Goal: Task Accomplishment & Management: Complete application form

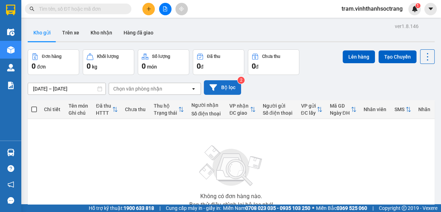
click at [219, 89] on button "Bộ lọc" at bounding box center [222, 87] width 37 height 15
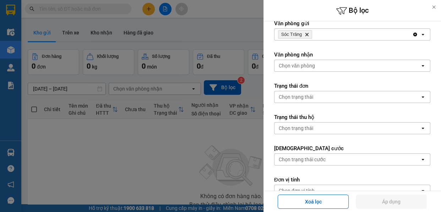
scroll to position [146, 0]
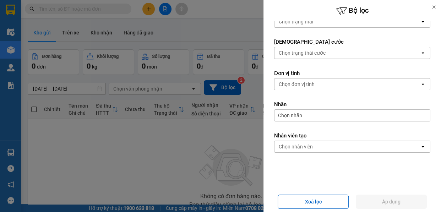
click at [351, 153] on form "Ngày tạo đơn [DATE] Press the down arrow key to interact with the calendar and …" at bounding box center [352, 33] width 156 height 303
click at [349, 147] on div "Chọn nhân viên" at bounding box center [348, 146] width 146 height 11
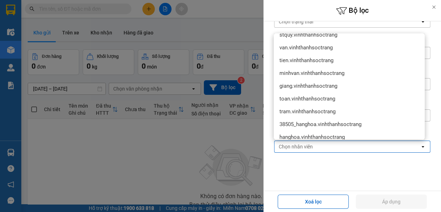
scroll to position [129, 0]
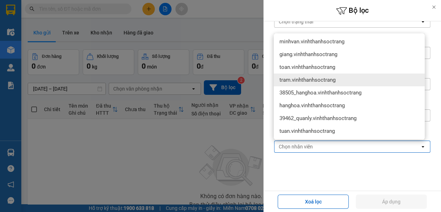
click at [338, 81] on div "tram.vinhthanhsoctrang" at bounding box center [349, 80] width 151 height 13
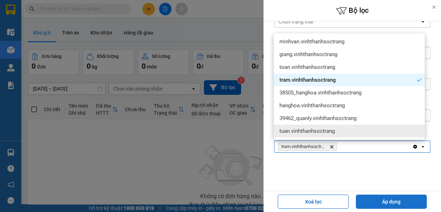
click at [393, 204] on button "Áp dụng" at bounding box center [391, 202] width 71 height 14
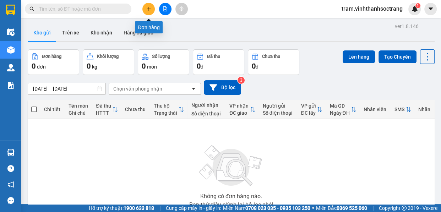
click at [146, 15] on div at bounding box center [165, 9] width 53 height 12
click at [148, 10] on icon "plus" at bounding box center [148, 8] width 5 height 5
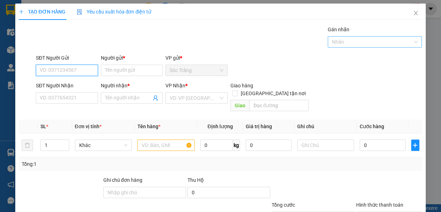
click at [341, 40] on div at bounding box center [372, 42] width 84 height 9
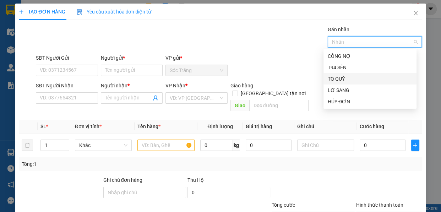
click at [348, 77] on div "TQ QUÝ" at bounding box center [370, 79] width 85 height 8
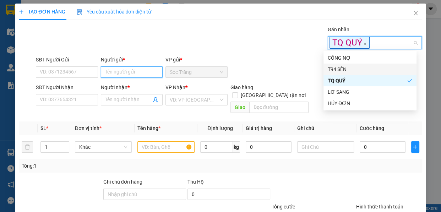
click at [135, 69] on input "Người gửi *" at bounding box center [132, 71] width 62 height 11
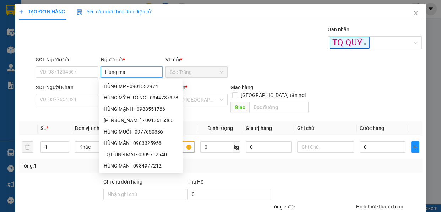
type input "Hùng mai"
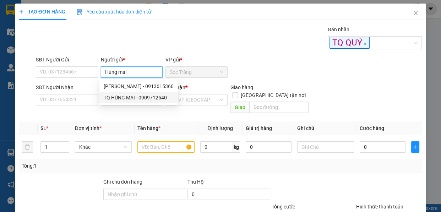
type input "0909712540"
type input "TQ HÙNG MAI"
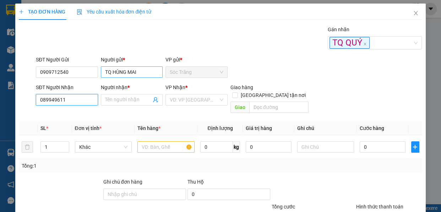
type input "0899496114"
type input "DÂN TQ"
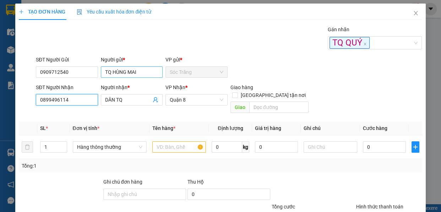
type input "0899496114"
click at [232, 92] on input "[GEOGRAPHIC_DATA] tận nơi" at bounding box center [234, 94] width 5 height 5
checkbox input "true"
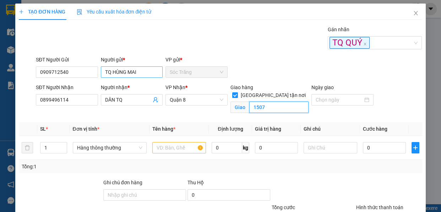
type input "1507"
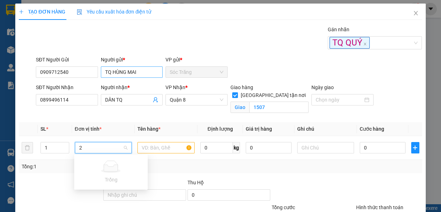
type input "2"
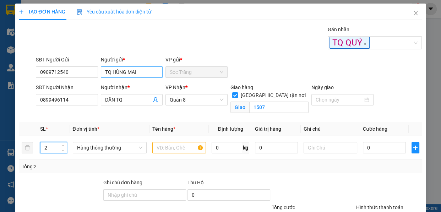
type input "2"
type input "th"
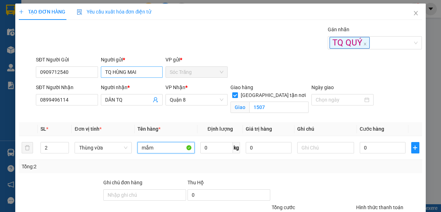
type input "mắm"
type input "50"
type input "1"
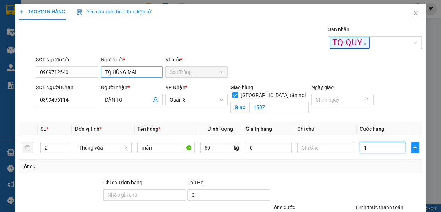
type input "10"
type input "100"
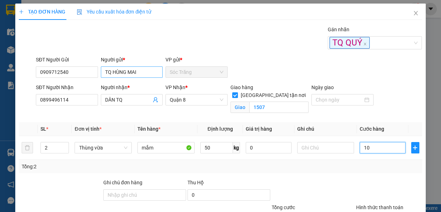
type input "100"
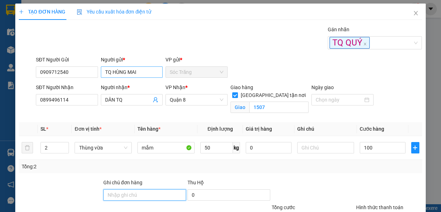
type input "100.000"
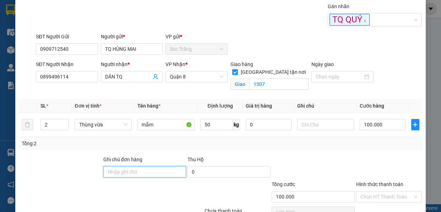
scroll to position [60, 0]
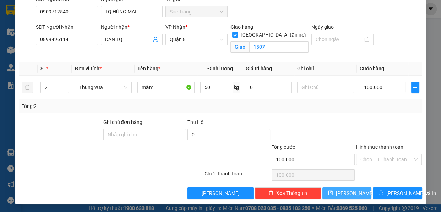
click at [357, 195] on button "[PERSON_NAME]" at bounding box center [347, 193] width 49 height 11
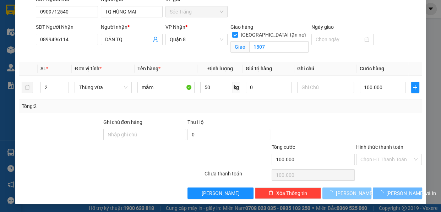
checkbox input "false"
type input "1"
type input "0"
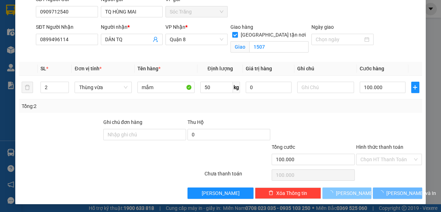
type input "0"
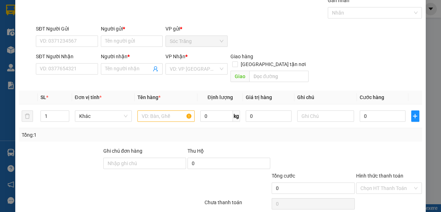
scroll to position [18, 0]
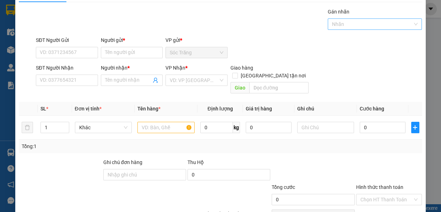
click at [336, 20] on div at bounding box center [372, 24] width 84 height 9
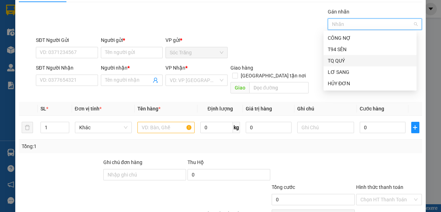
click at [338, 60] on div "TQ QUÝ" at bounding box center [370, 61] width 85 height 8
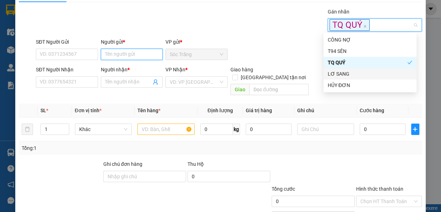
click at [137, 55] on input "Người gửi *" at bounding box center [132, 54] width 62 height 11
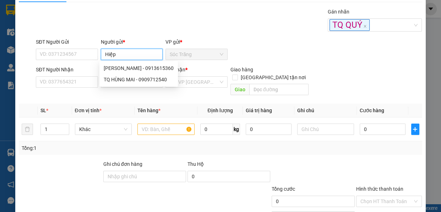
type input "Hiệp"
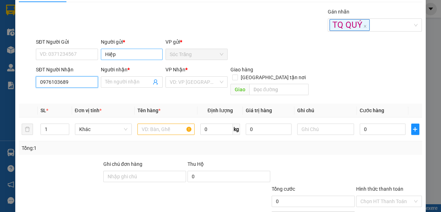
type input "0976103689"
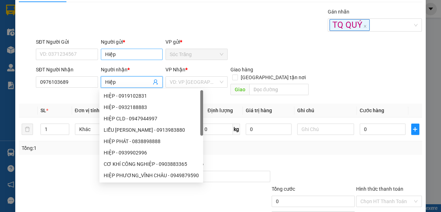
type input "Hiệp"
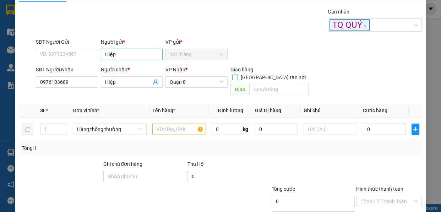
click at [232, 75] on input "[GEOGRAPHIC_DATA] tận nơi" at bounding box center [234, 77] width 5 height 5
checkbox input "true"
type input "1508"
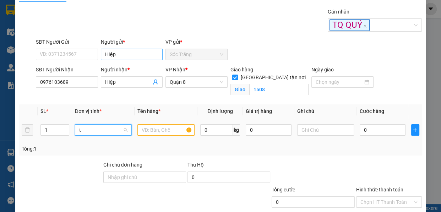
scroll to position [0, 0]
type input "th"
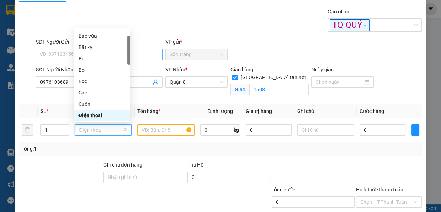
type input "x"
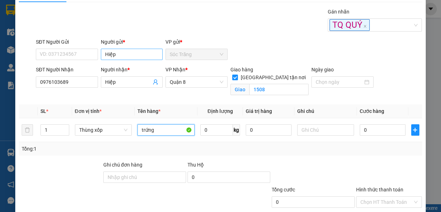
type input "trứng"
type input "20"
type input "50"
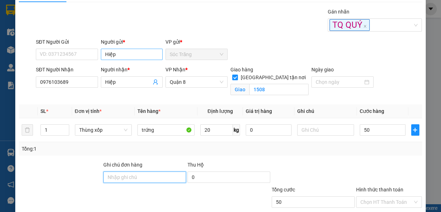
type input "50.000"
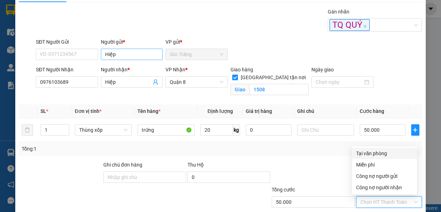
type input "0"
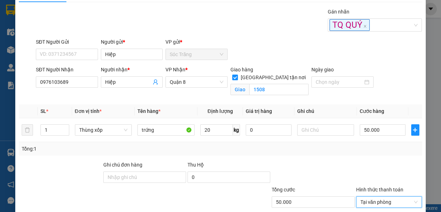
scroll to position [60, 0]
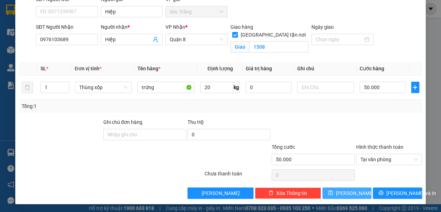
click at [353, 195] on button "[PERSON_NAME]" at bounding box center [347, 193] width 49 height 11
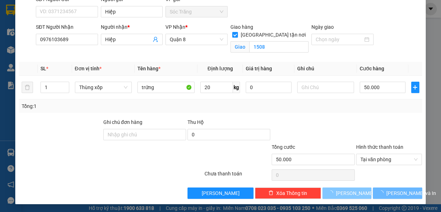
checkbox input "false"
type input "0"
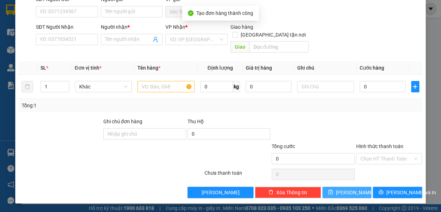
scroll to position [0, 0]
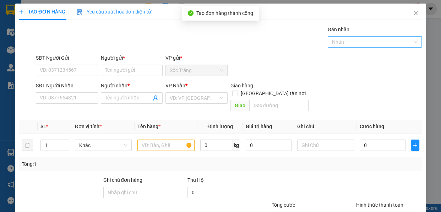
click at [337, 41] on div at bounding box center [372, 42] width 84 height 9
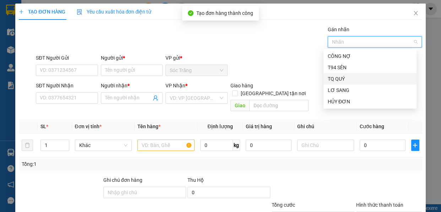
click at [342, 79] on div "TQ QUÝ" at bounding box center [370, 79] width 85 height 8
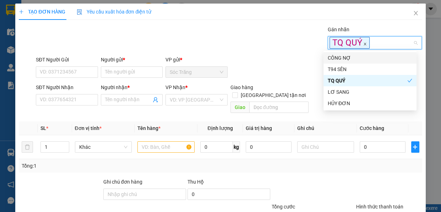
click at [364, 44] on icon "close" at bounding box center [365, 44] width 2 height 2
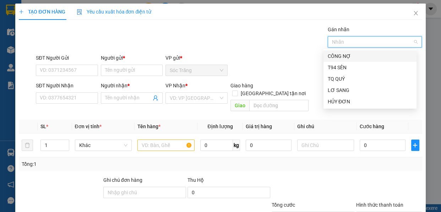
click at [355, 57] on div "CÔNG NỢ" at bounding box center [370, 56] width 85 height 8
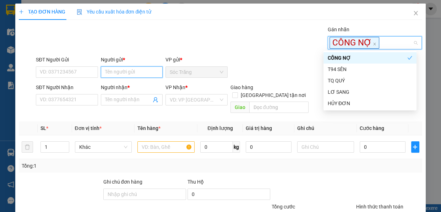
click at [149, 68] on input "Người gửi *" at bounding box center [132, 71] width 62 height 11
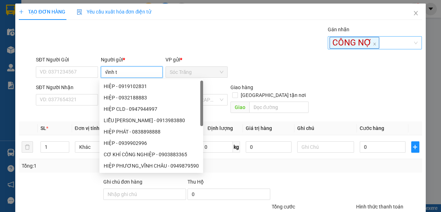
type input "vĩnh th"
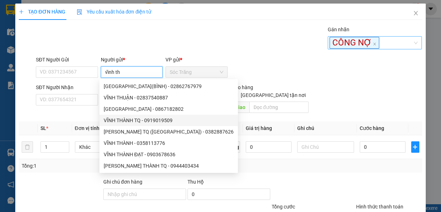
type input "0919019509"
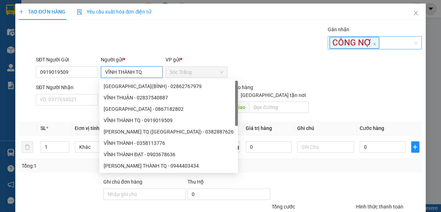
type input "VĨNH THÀNH TQ"
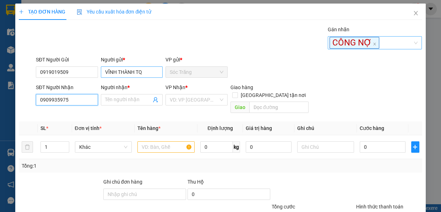
type input "0909935975"
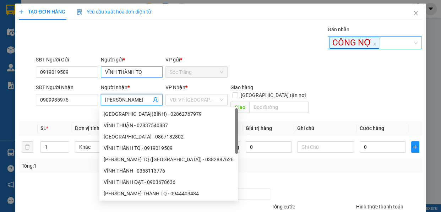
type input "[PERSON_NAME]"
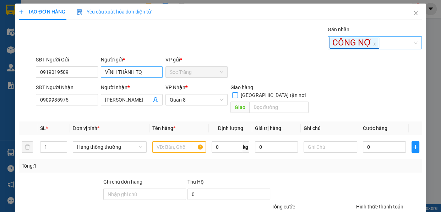
click at [232, 92] on input "[GEOGRAPHIC_DATA] tận nơi" at bounding box center [234, 94] width 5 height 5
checkbox input "true"
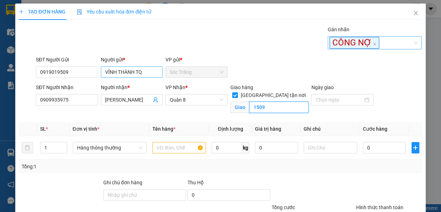
type input "1509"
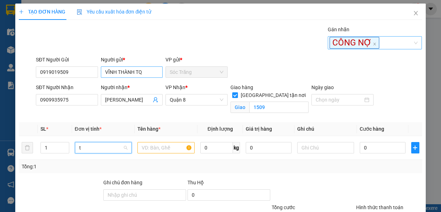
type input "th"
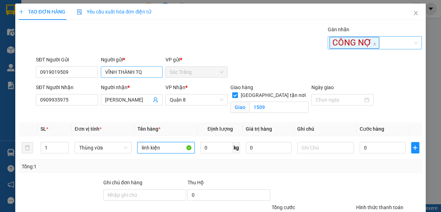
type input "linh kiện"
type input "10"
type input "20"
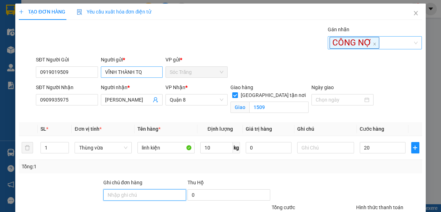
type input "20.000"
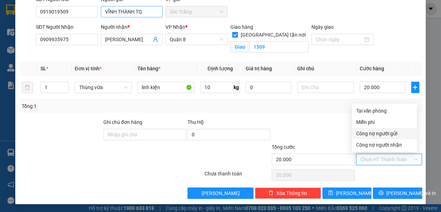
type input "0"
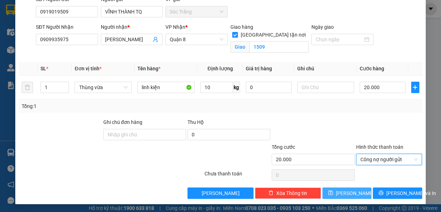
click at [350, 192] on span "[PERSON_NAME]" at bounding box center [355, 193] width 38 height 8
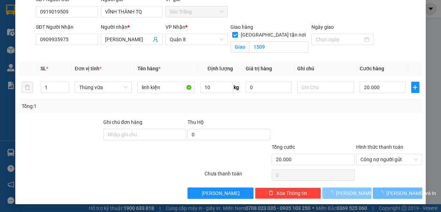
checkbox input "false"
type input "0"
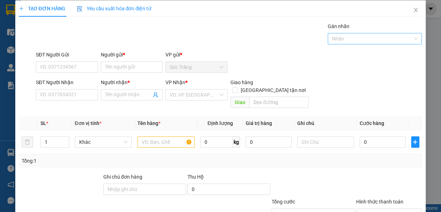
scroll to position [0, 0]
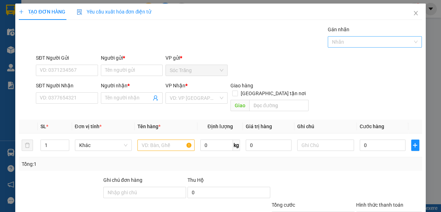
click at [347, 46] on div at bounding box center [372, 42] width 84 height 9
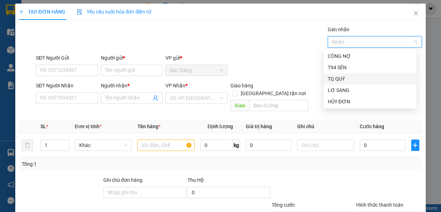
click at [345, 78] on div "TQ QUÝ" at bounding box center [370, 79] width 85 height 8
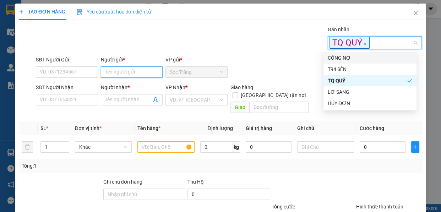
click at [152, 70] on input "Người gửi *" at bounding box center [132, 71] width 62 height 11
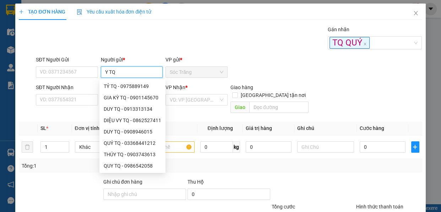
type input "Y TQ"
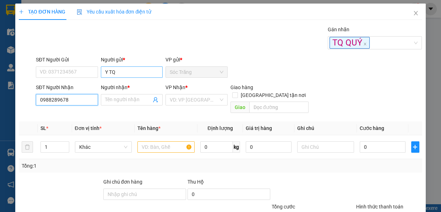
type input "0988289678"
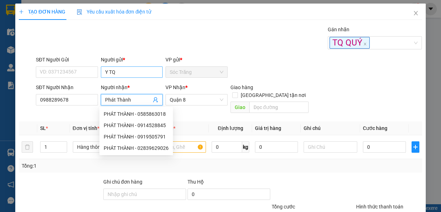
type input "Phát Thành"
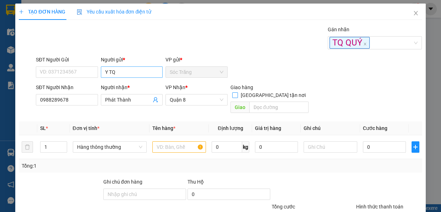
click at [232, 92] on input "[GEOGRAPHIC_DATA] tận nơi" at bounding box center [234, 94] width 5 height 5
checkbox input "true"
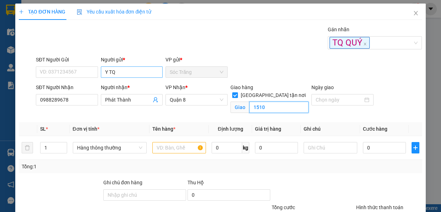
type input "1510"
type input "2"
type input "th"
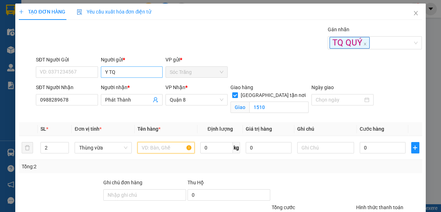
type input "d"
type input "đồ mũ"
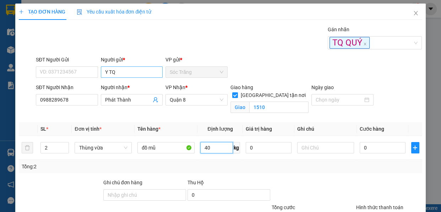
type input "40"
type input "1T + 1k"
type input "8"
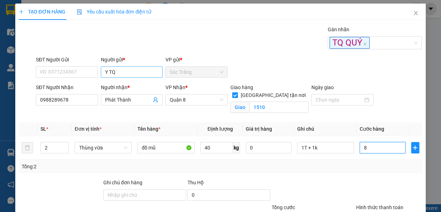
type input "80"
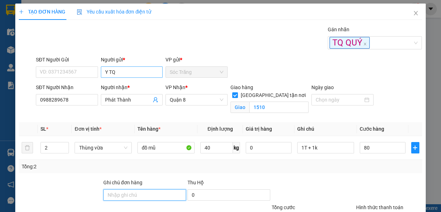
type input "80.000"
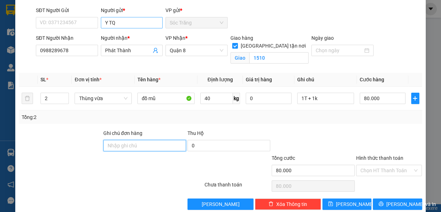
scroll to position [60, 0]
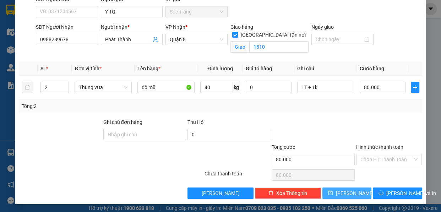
click at [334, 193] on button "[PERSON_NAME]" at bounding box center [347, 193] width 49 height 11
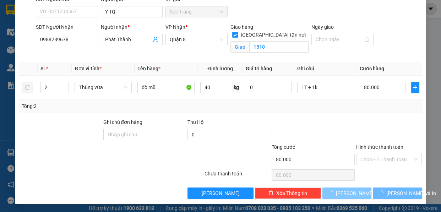
checkbox input "false"
type input "1"
type input "0"
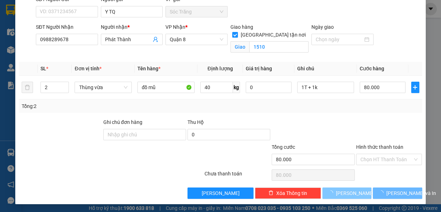
type input "0"
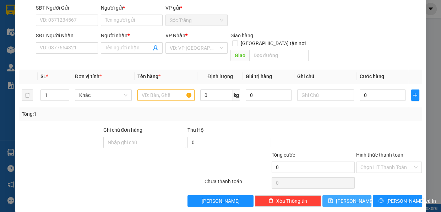
scroll to position [0, 0]
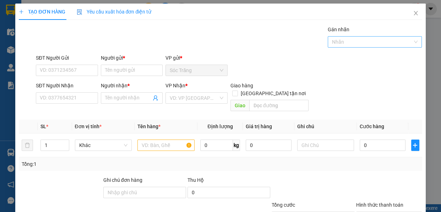
click at [349, 43] on div at bounding box center [372, 42] width 84 height 9
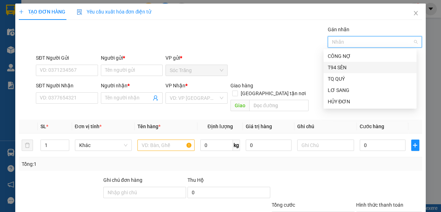
click at [349, 64] on div "T94 SÊN" at bounding box center [370, 68] width 85 height 8
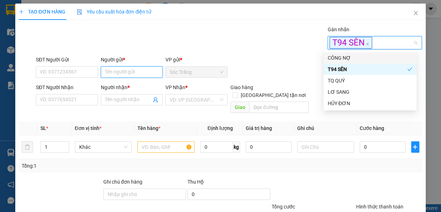
click at [154, 70] on input "Người gửi *" at bounding box center [132, 71] width 62 height 11
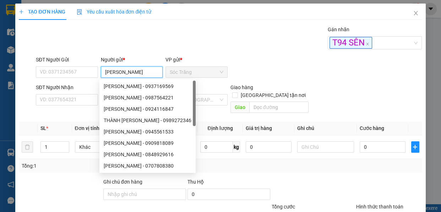
type input "[PERSON_NAME]"
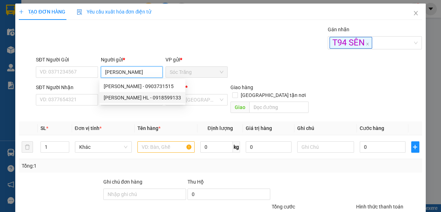
type input "0918599133"
type input "[PERSON_NAME] HL"
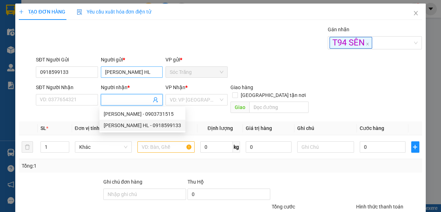
type input "0918599133"
type input "[PERSON_NAME] HL"
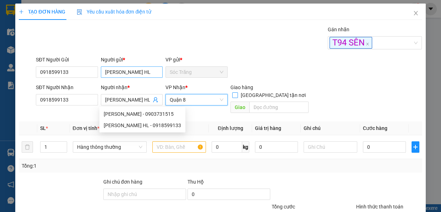
click at [232, 92] on input "[GEOGRAPHIC_DATA] tận nơi" at bounding box center [234, 94] width 5 height 5
checkbox input "true"
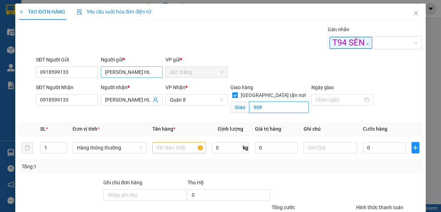
type input "909"
type input "2"
type input "th"
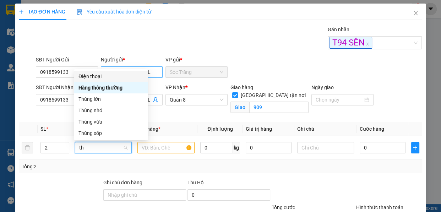
scroll to position [0, 0]
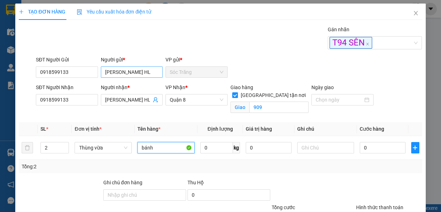
type input "bánh"
type input "20"
type input "3"
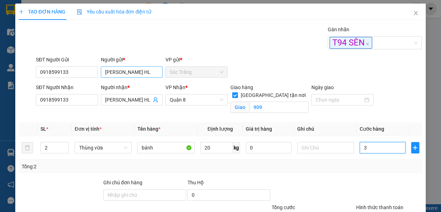
type input "30"
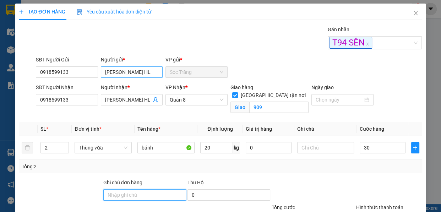
type input "30.000"
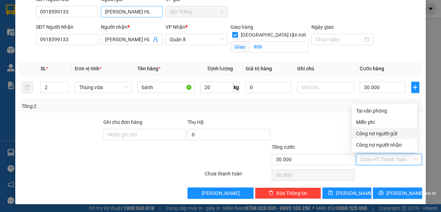
type input "0"
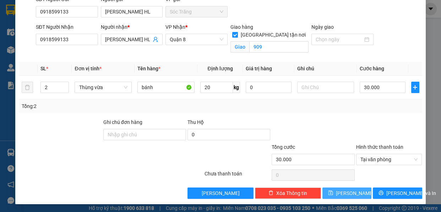
click at [344, 192] on span "[PERSON_NAME]" at bounding box center [355, 193] width 38 height 8
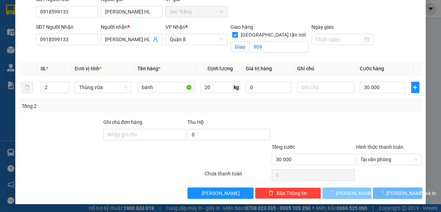
checkbox input "false"
type input "1"
type input "0"
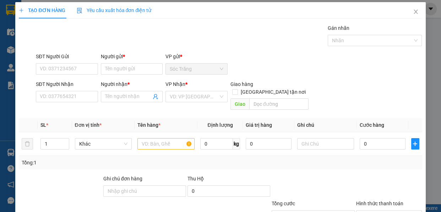
scroll to position [0, 0]
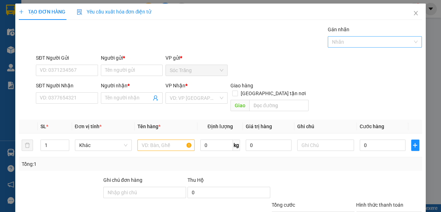
click at [377, 38] on div at bounding box center [372, 42] width 84 height 9
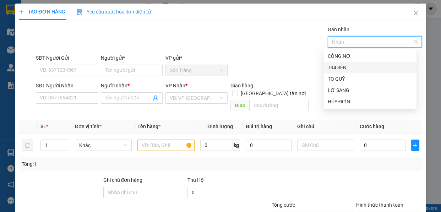
click at [334, 68] on div "T94 SÊN" at bounding box center [370, 68] width 85 height 8
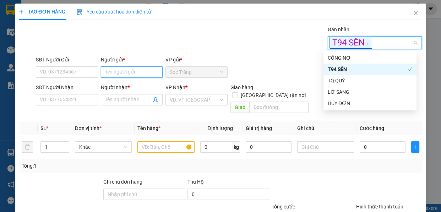
click at [150, 68] on input "Người gửi *" at bounding box center [132, 71] width 62 height 11
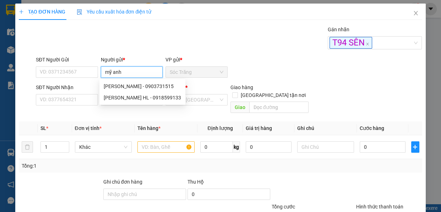
type input "mỹ anh l"
type input "0789456123"
type input "MỸ ANH LX HL"
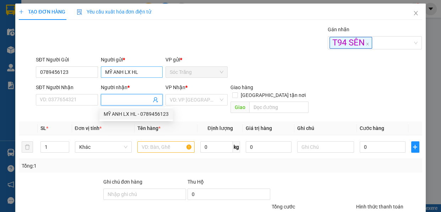
type input "0789456123"
type input "MỸ ANH LX HL"
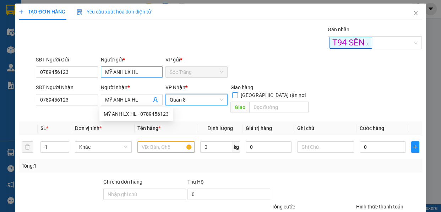
click at [232, 92] on input "[GEOGRAPHIC_DATA] tận nơi" at bounding box center [234, 94] width 5 height 5
checkbox input "true"
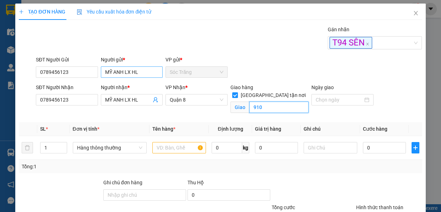
type input "910"
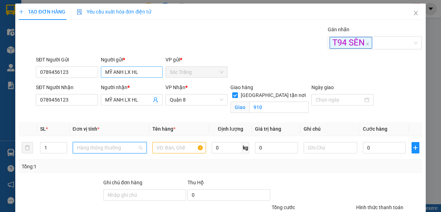
scroll to position [114, 0]
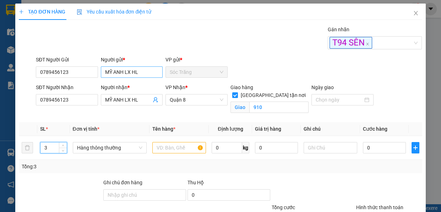
type input "3"
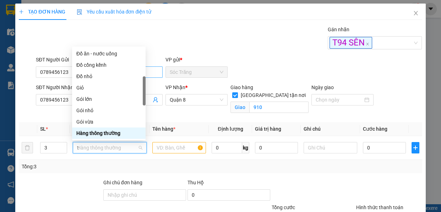
scroll to position [22, 0]
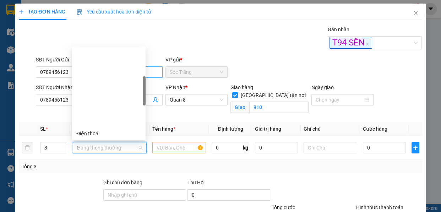
type input "th"
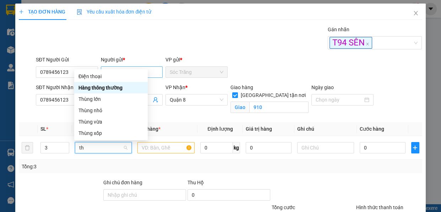
scroll to position [0, 0]
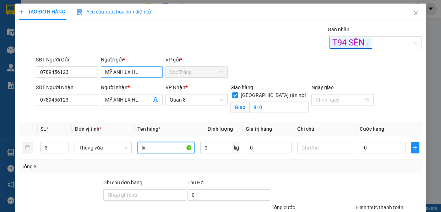
type input "lx"
type input "60"
type input "6"
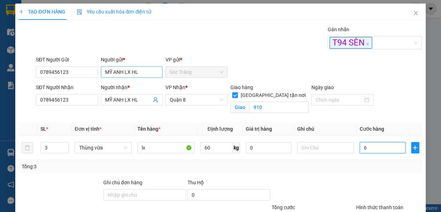
type input "60"
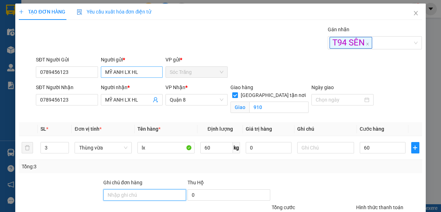
type input "60.000"
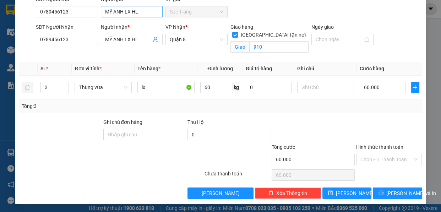
type input "0"
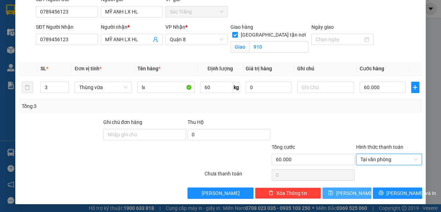
click at [352, 194] on button "[PERSON_NAME]" at bounding box center [347, 193] width 49 height 11
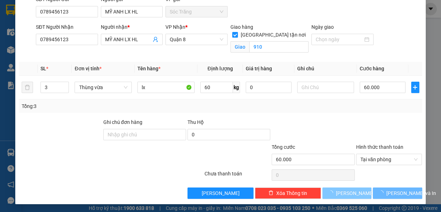
checkbox input "false"
type input "1"
type input "0"
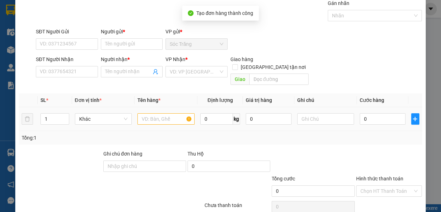
scroll to position [0, 0]
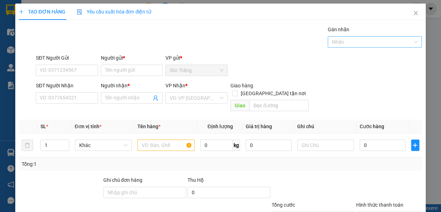
click at [336, 39] on div at bounding box center [372, 42] width 84 height 9
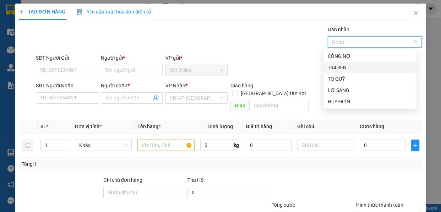
click at [348, 65] on div "T94 SÊN" at bounding box center [370, 68] width 85 height 8
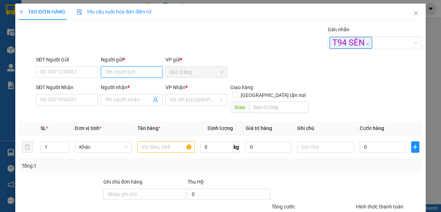
click at [121, 67] on input "Người gửi *" at bounding box center [132, 71] width 62 height 11
type input "MỸ ANH BÁNH HL"
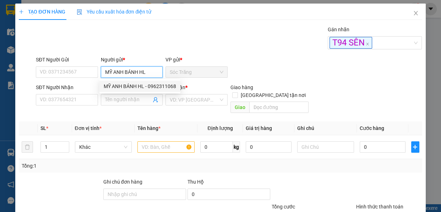
type input "0962311068"
type input "MỸ ANH BÁNH HL"
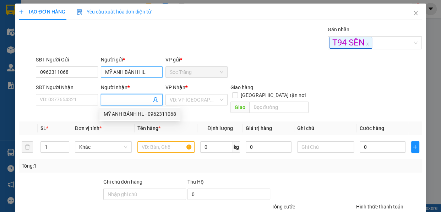
type input "0962311068"
type input "MỸ ANH BÁNH HL"
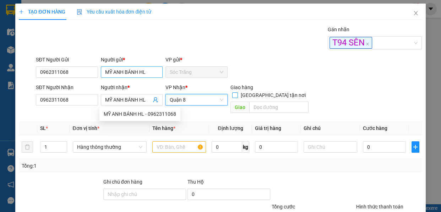
click at [232, 92] on input "[GEOGRAPHIC_DATA] tận nơi" at bounding box center [234, 94] width 5 height 5
checkbox input "true"
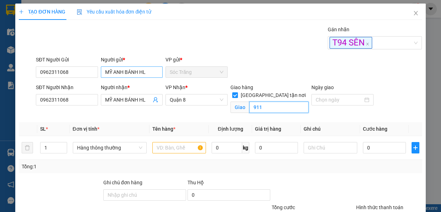
type input "911"
type input "2"
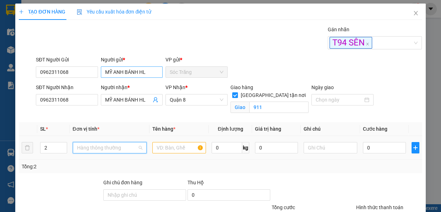
scroll to position [114, 0]
type input "th"
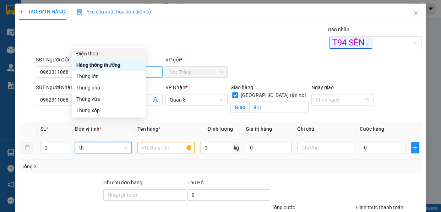
scroll to position [0, 0]
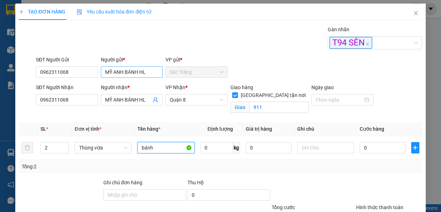
type input "bánh"
type input "20"
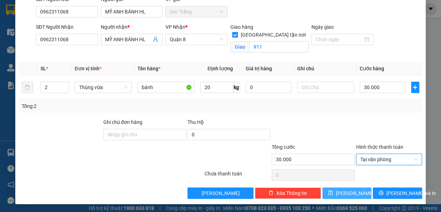
click at [333, 195] on button "[PERSON_NAME]" at bounding box center [347, 193] width 49 height 11
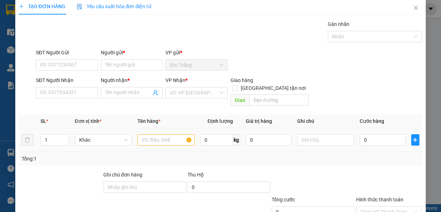
scroll to position [0, 0]
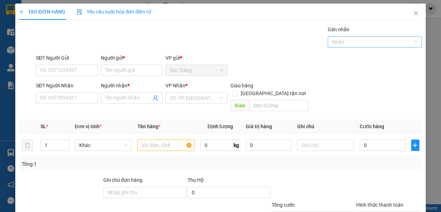
click at [345, 43] on div at bounding box center [372, 42] width 84 height 9
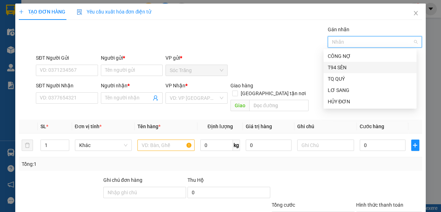
click at [342, 64] on div "T94 SÊN" at bounding box center [370, 68] width 85 height 8
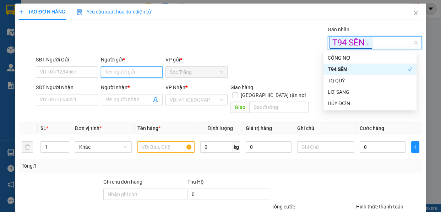
click at [136, 73] on input "Người gửi *" at bounding box center [132, 71] width 62 height 11
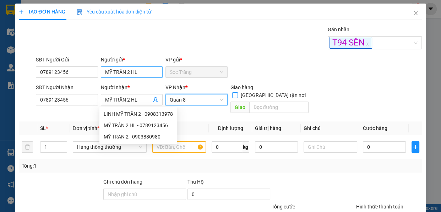
click at [232, 92] on input "[GEOGRAPHIC_DATA] tận nơi" at bounding box center [234, 94] width 5 height 5
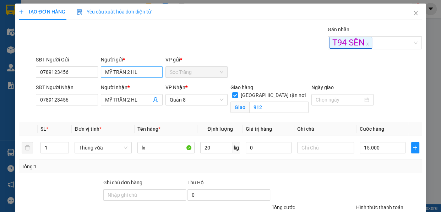
scroll to position [60, 0]
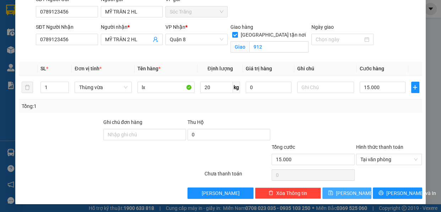
click at [347, 193] on span "[PERSON_NAME]" at bounding box center [355, 193] width 38 height 8
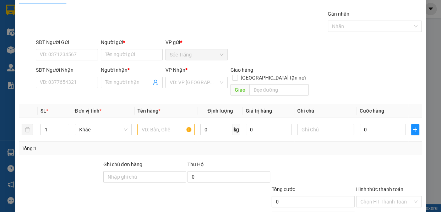
scroll to position [0, 0]
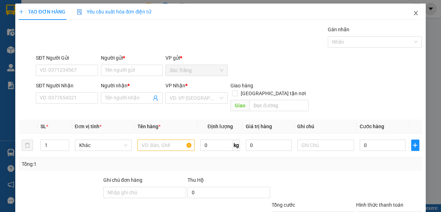
click at [413, 14] on icon "close" at bounding box center [416, 13] width 6 height 6
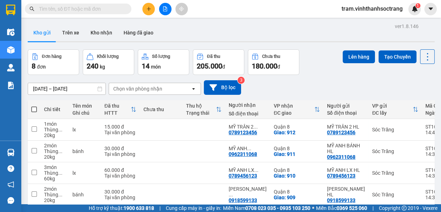
click at [32, 110] on span at bounding box center [34, 110] width 6 height 6
click at [34, 106] on input "checkbox" at bounding box center [34, 106] width 0 height 0
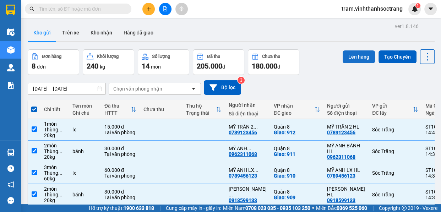
click at [354, 53] on button "Lên hàng" at bounding box center [359, 56] width 32 height 13
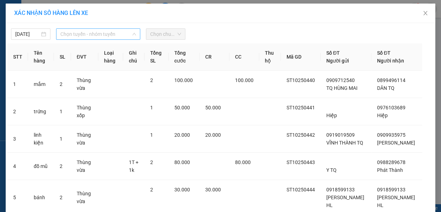
click at [92, 37] on span "Chọn tuyến - nhóm tuyến" at bounding box center [98, 34] width 76 height 11
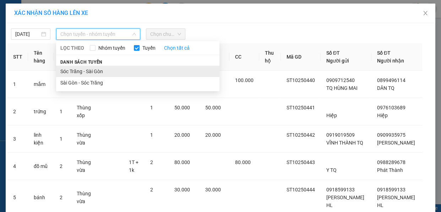
click at [100, 71] on li "Sóc Trăng - Sài Gòn" at bounding box center [138, 71] width 164 height 11
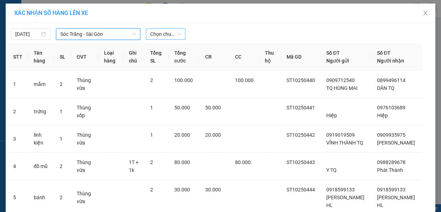
click at [161, 36] on span "Chọn chuyến" at bounding box center [165, 34] width 31 height 11
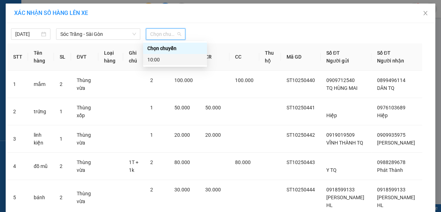
click at [172, 58] on div "10:00" at bounding box center [175, 60] width 55 height 8
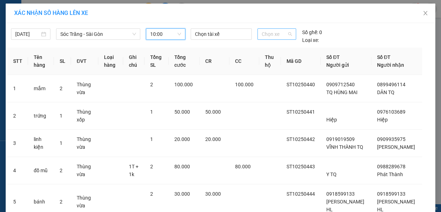
click at [277, 35] on span "Chọn xe" at bounding box center [277, 34] width 30 height 11
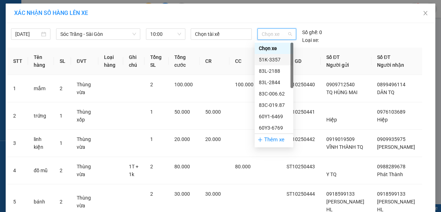
click at [275, 60] on div "51K-3357" at bounding box center [274, 60] width 30 height 8
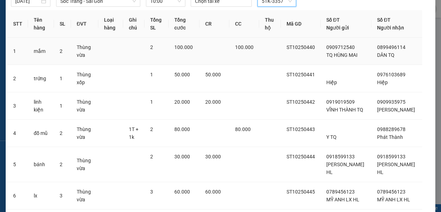
scroll to position [160, 0]
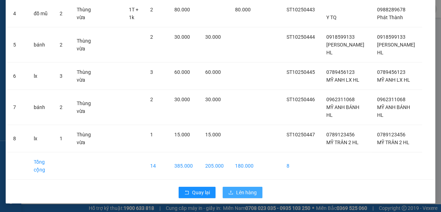
click at [252, 189] on span "Lên hàng" at bounding box center [246, 193] width 21 height 8
